Goal: Find contact information: Find contact information

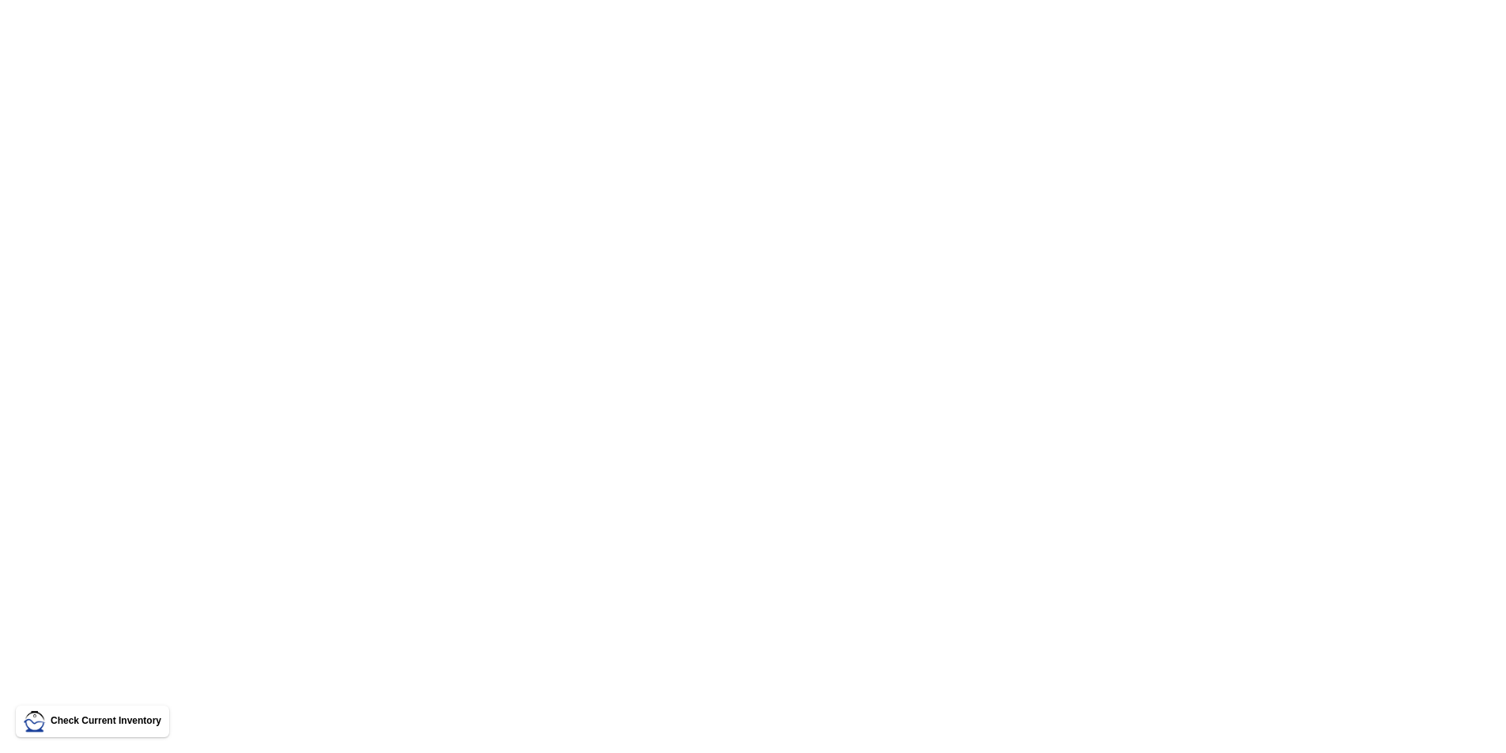
scroll to position [2778, 0]
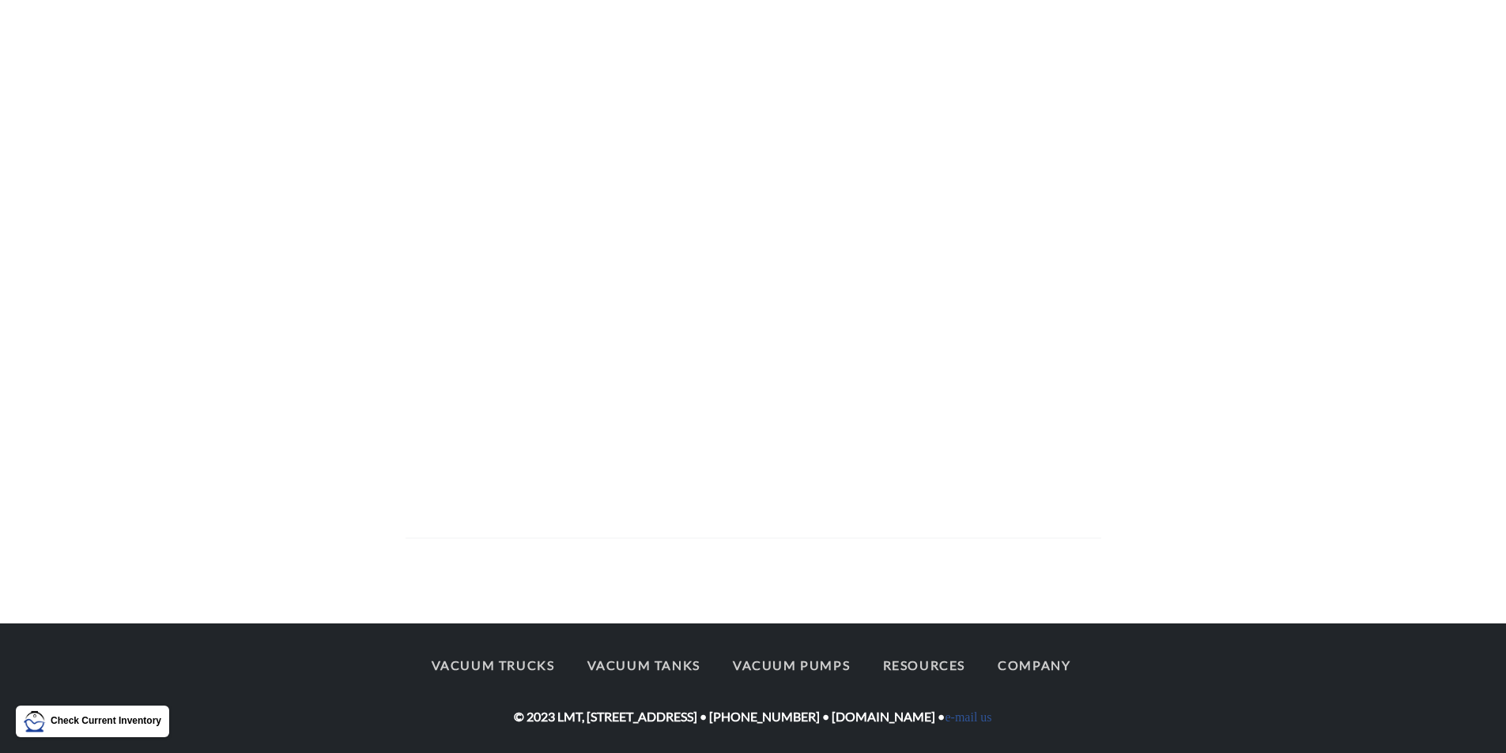
drag, startPoint x: 952, startPoint y: 722, endPoint x: 877, endPoint y: 712, distance: 75.7
click at [877, 712] on div "Vacuum Trucks Vacuum Tanks Vacuum Pumps Resources Company © 2023 LMT, [STREET_A…" at bounding box center [752, 688] width 695 height 79
drag, startPoint x: 853, startPoint y: 719, endPoint x: 948, endPoint y: 718, distance: 95.6
click at [948, 718] on div "Vacuum Trucks Vacuum Tanks Vacuum Pumps Resources Company © 2023 LMT, [STREET_A…" at bounding box center [752, 688] width 695 height 79
copy div "[DOMAIN_NAME]"
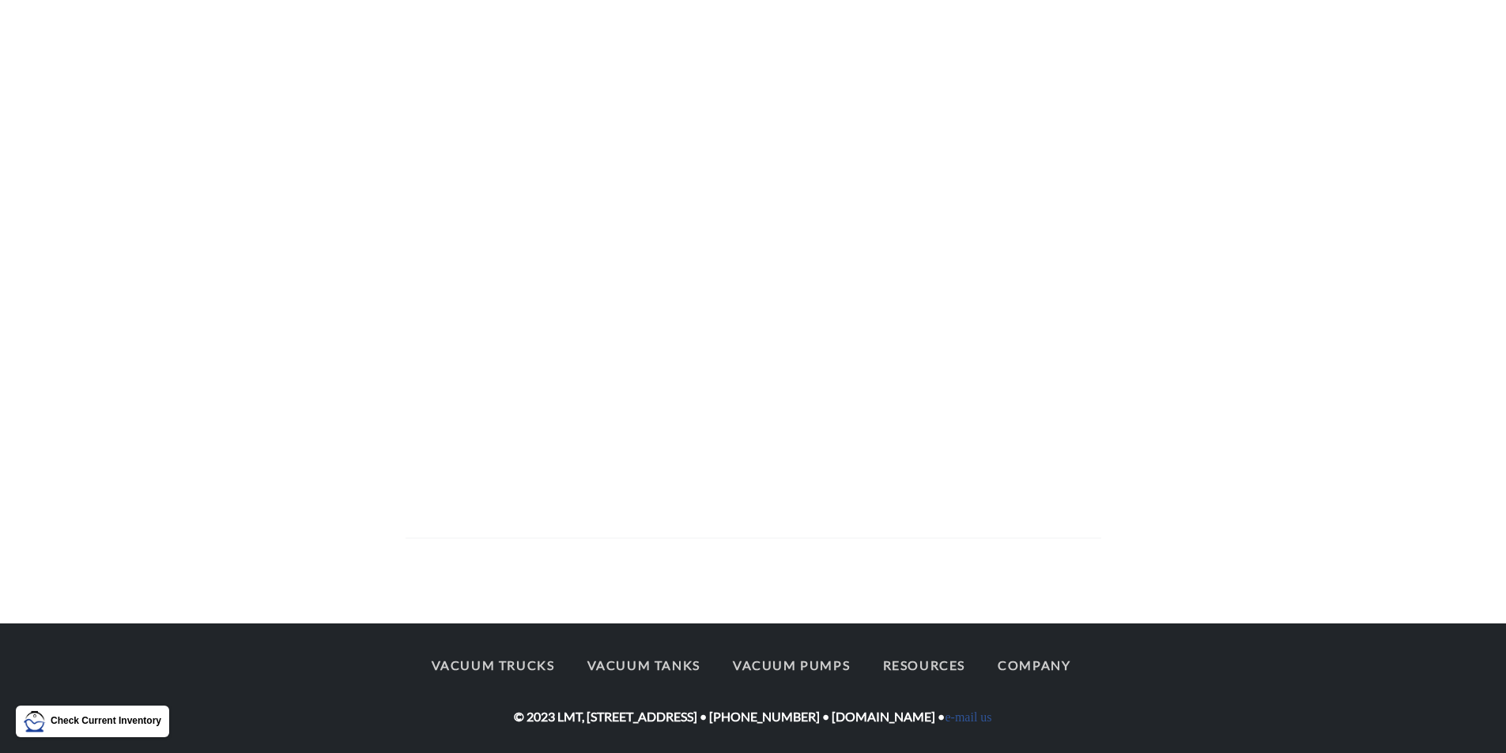
copy div "[DOMAIN_NAME]"
click at [989, 723] on link "e-mail us" at bounding box center [967, 717] width 47 height 13
click at [967, 722] on link "e-mail us" at bounding box center [967, 717] width 47 height 13
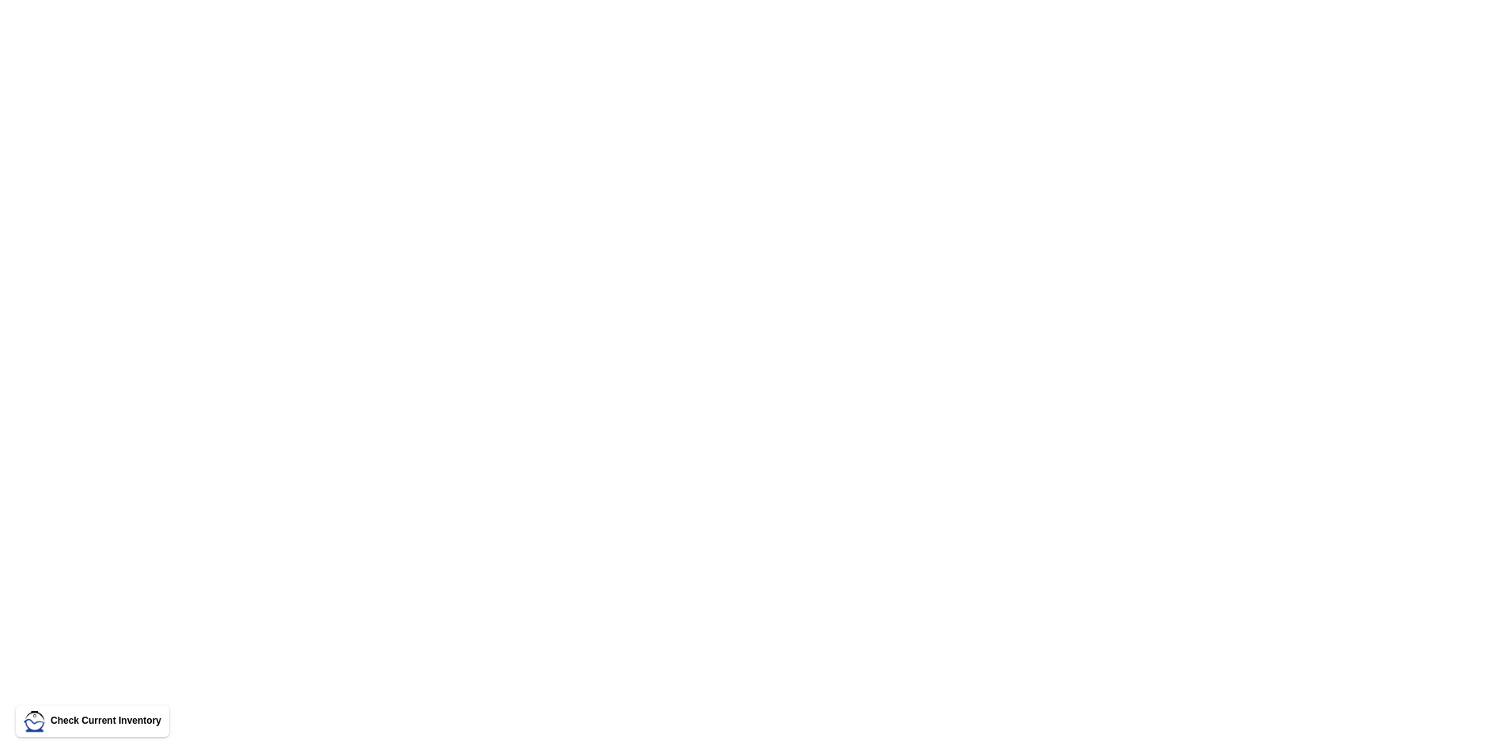
scroll to position [2450, 0]
